Goal: Task Accomplishment & Management: Complete application form

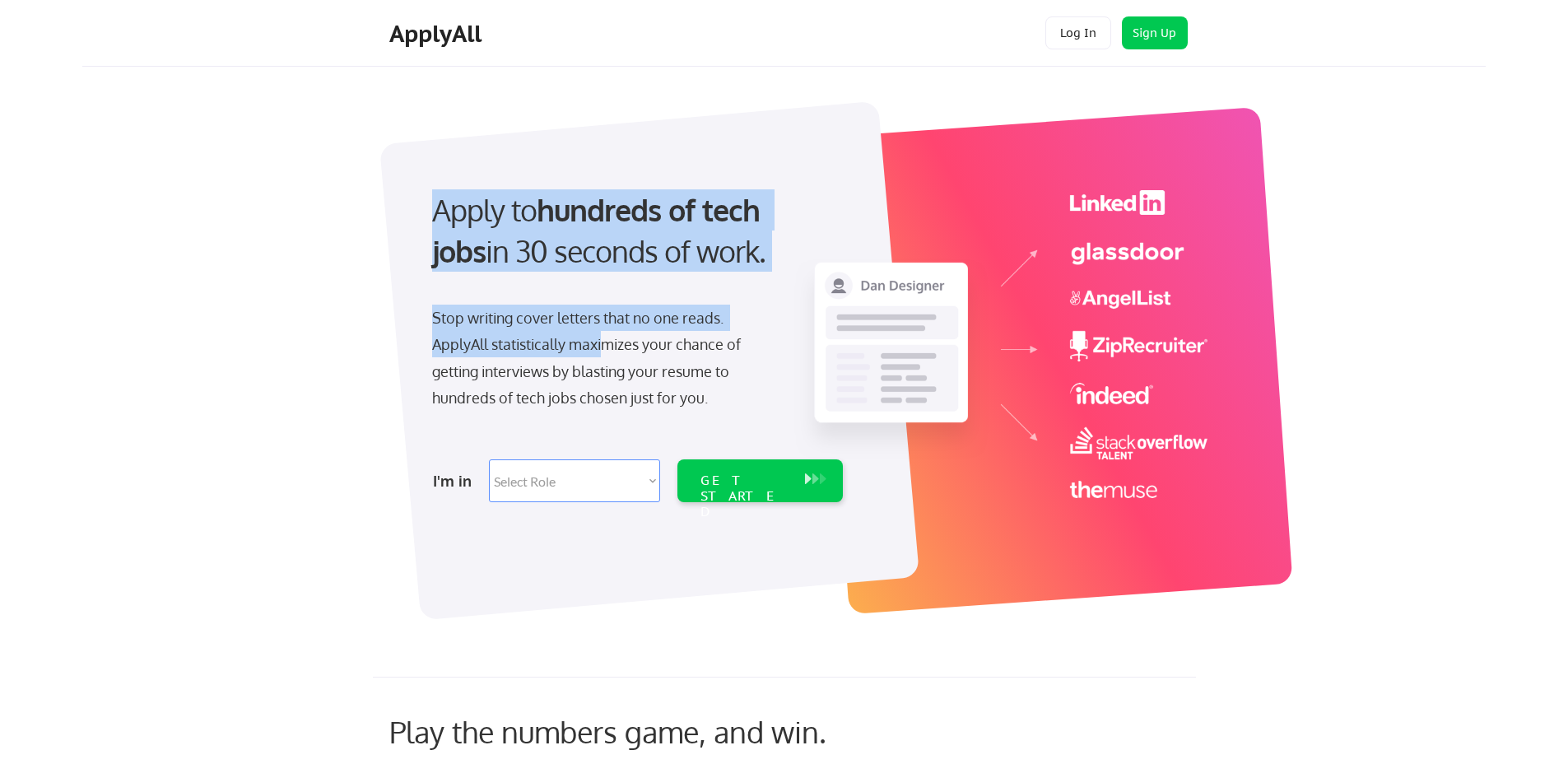
drag, startPoint x: 587, startPoint y: 162, endPoint x: 614, endPoint y: 387, distance: 226.6
click at [614, 387] on div "Apply to hundreds of tech jobs in 30 seconds of work. Stop writing cover letter…" at bounding box center [811, 346] width 824 height 506
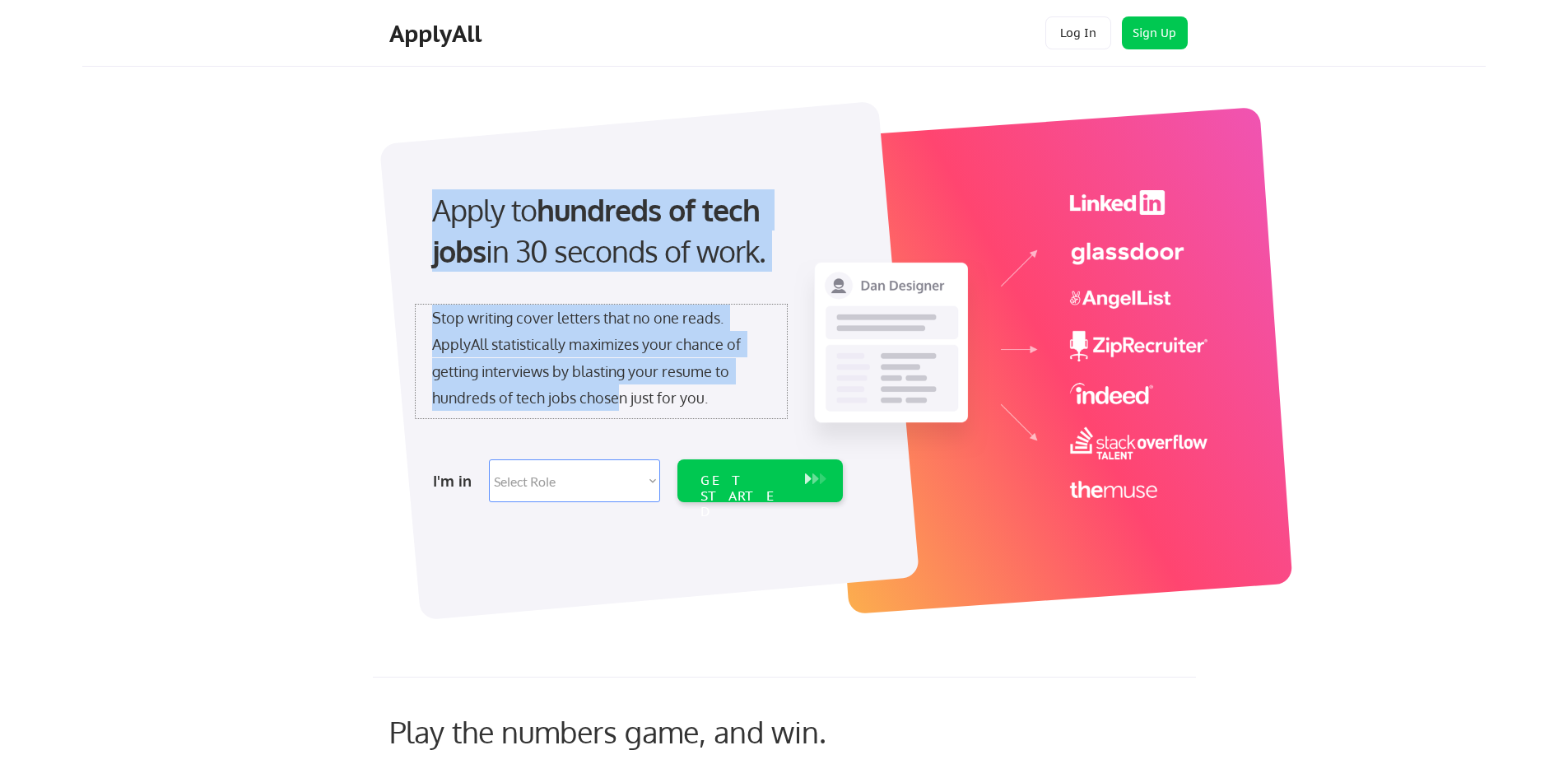
click at [614, 387] on div "Stop writing cover letters that no one reads. ApplyAll statistically maximizes …" at bounding box center [602, 357] width 338 height 107
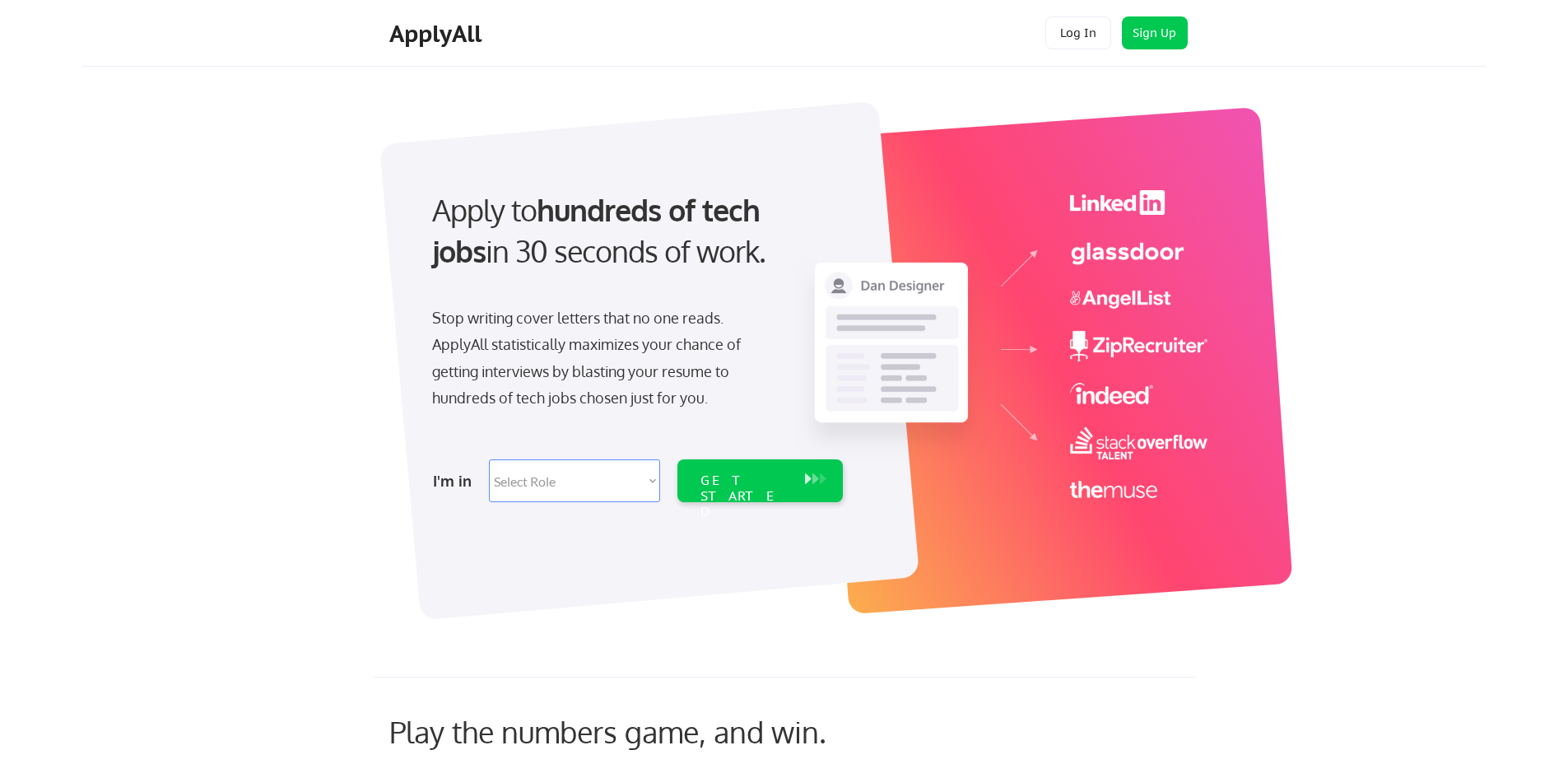
drag, startPoint x: 418, startPoint y: 180, endPoint x: 892, endPoint y: 408, distance: 526.0
click at [883, 403] on div "Apply to hundreds of tech jobs in 30 seconds of work. Stop writing cover letter…" at bounding box center [811, 346] width 824 height 506
click at [1328, 473] on div "Apply to hundreds of tech jobs in 30 seconds of work. Stop writing cover letter…" at bounding box center [810, 351] width 1351 height 545
drag, startPoint x: 1355, startPoint y: 606, endPoint x: 111, endPoint y: 75, distance: 1352.6
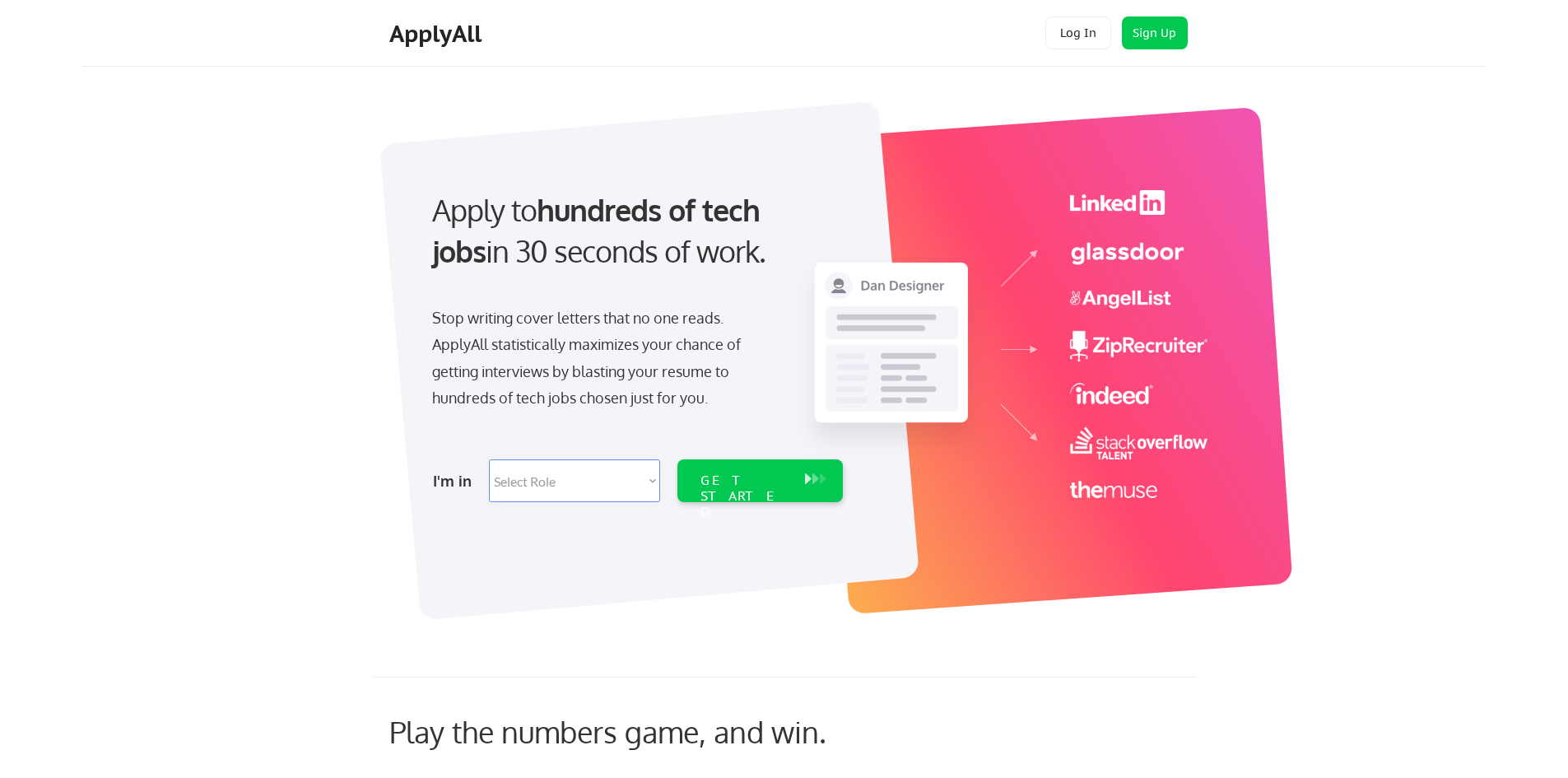
click at [172, 138] on div "Apply to hundreds of tech jobs in 30 seconds of work. Stop writing cover letter…" at bounding box center [810, 351] width 1351 height 545
click at [641, 475] on select "Select Role Software Engineering Product Management Customer Success Sales UI/U…" at bounding box center [574, 481] width 171 height 43
click at [646, 472] on select "Select Role Software Engineering Product Management Customer Success Sales UI/U…" at bounding box center [574, 481] width 171 height 43
